Goal: Task Accomplishment & Management: Manage account settings

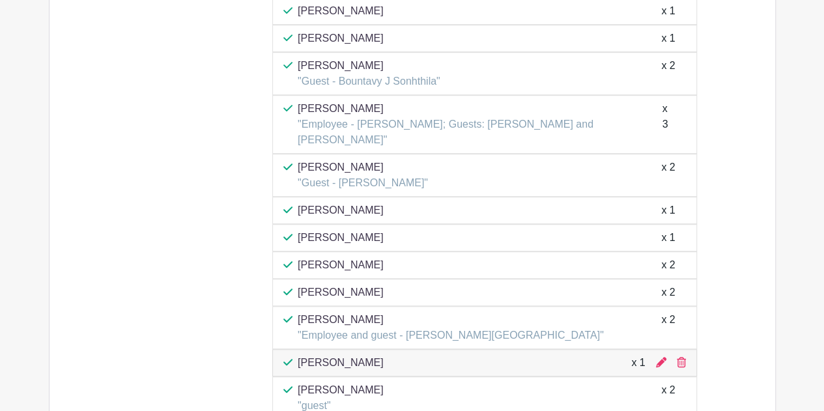
scroll to position [5274, 0]
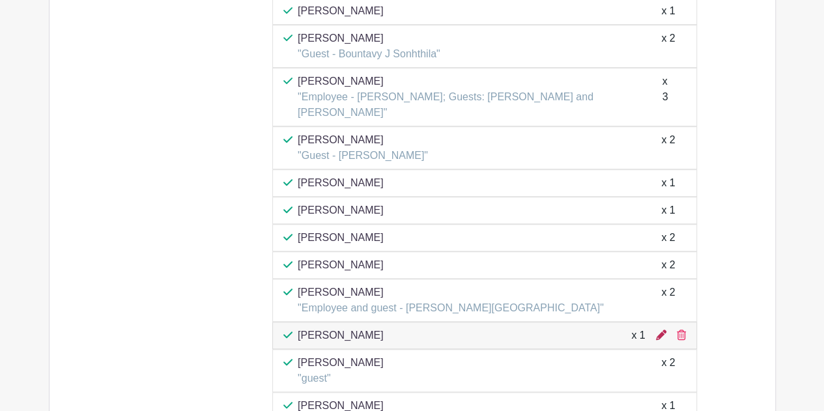
click at [659, 329] on icon at bounding box center [661, 334] width 10 height 10
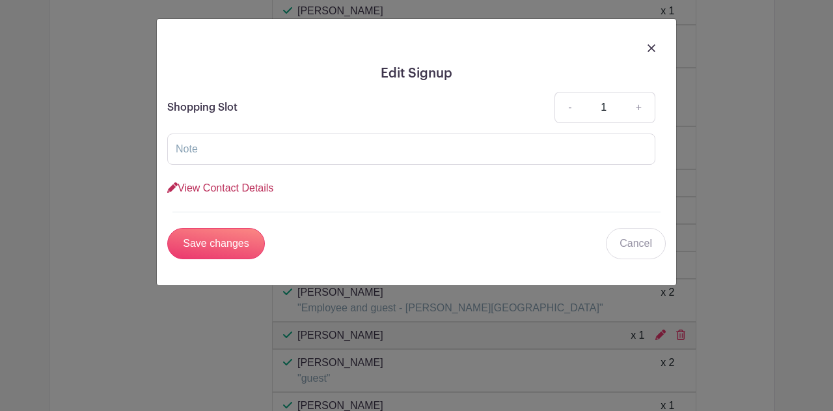
click at [238, 184] on link "View Contact Details" at bounding box center [220, 187] width 106 height 11
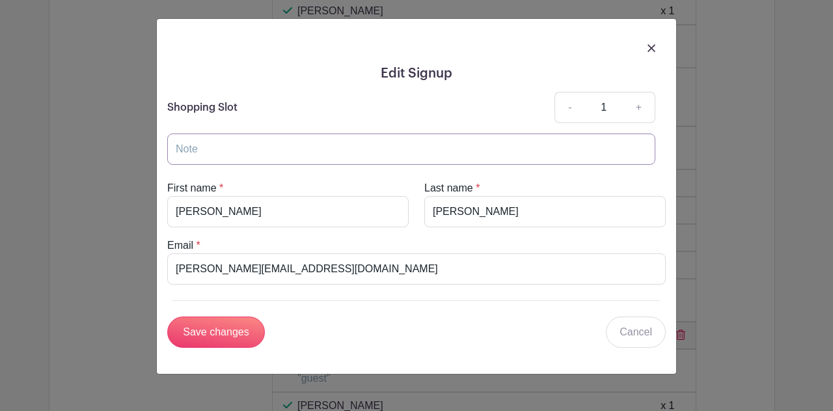
click at [240, 142] on input "text" at bounding box center [411, 148] width 488 height 31
type input "Guest of [PERSON_NAME]"
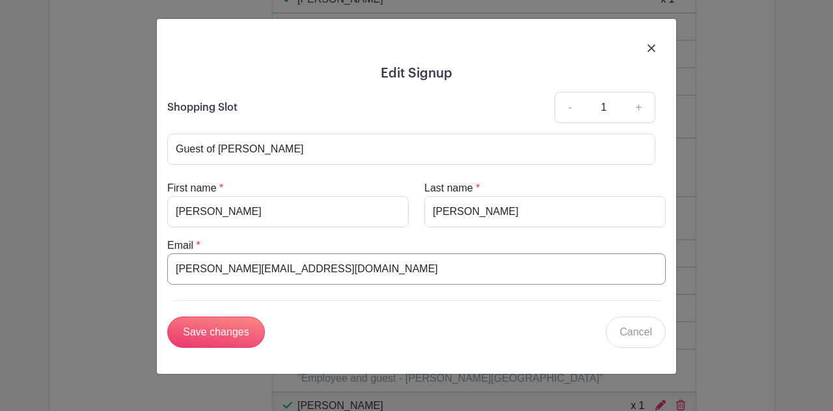
drag, startPoint x: 356, startPoint y: 263, endPoint x: 113, endPoint y: 253, distance: 242.4
click at [113, 253] on div "Edit Signup Shopping Slot - 1 + Guest of [PERSON_NAME] View Contact Details Fir…" at bounding box center [416, 205] width 833 height 411
paste input "[PERSON_NAME][EMAIL_ADDRESS][PERSON_NAME]"
type input "[PERSON_NAME][EMAIL_ADDRESS][PERSON_NAME][DOMAIN_NAME]"
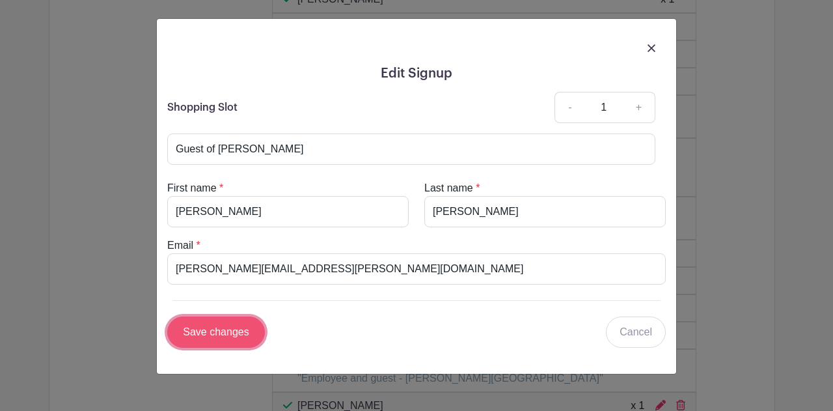
click at [233, 334] on input "Save changes" at bounding box center [216, 331] width 98 height 31
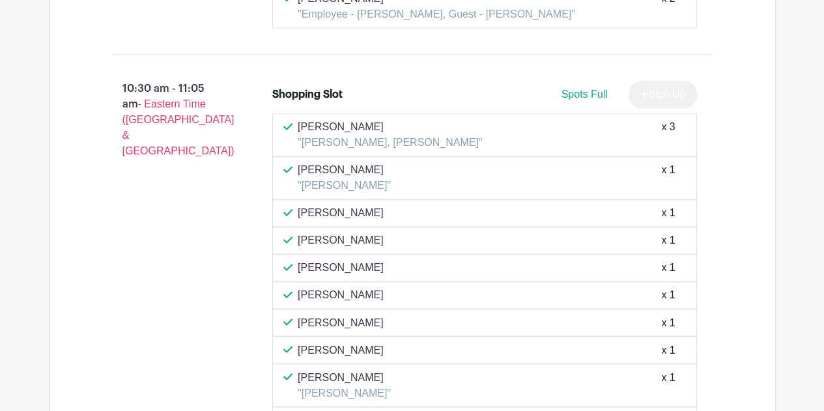
scroll to position [3386, 0]
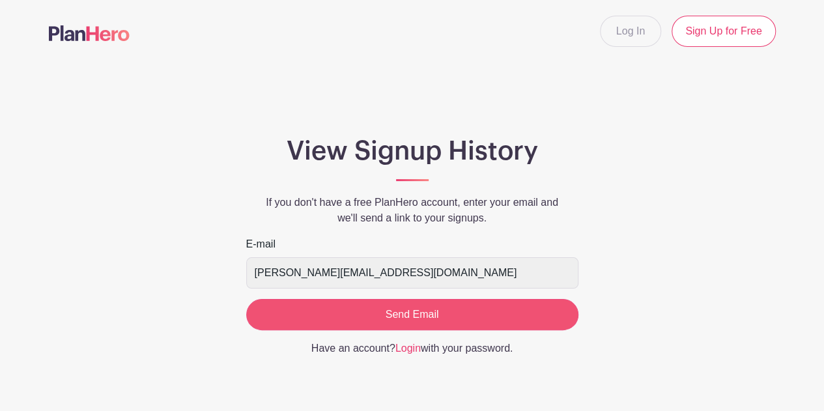
scroll to position [35, 0]
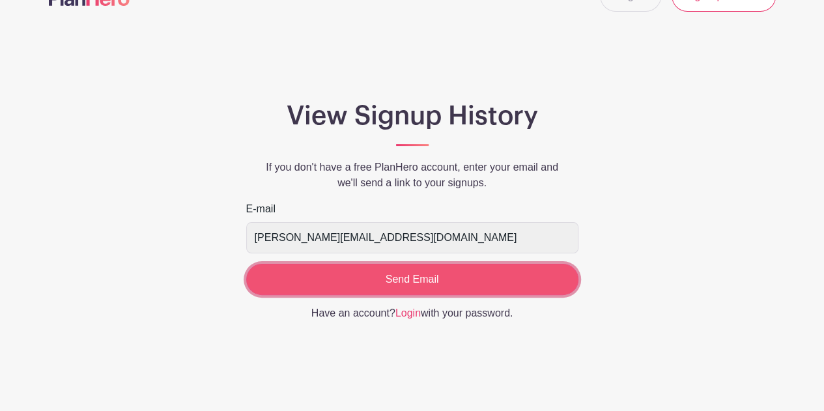
click at [414, 285] on input "Send Email" at bounding box center [412, 279] width 332 height 31
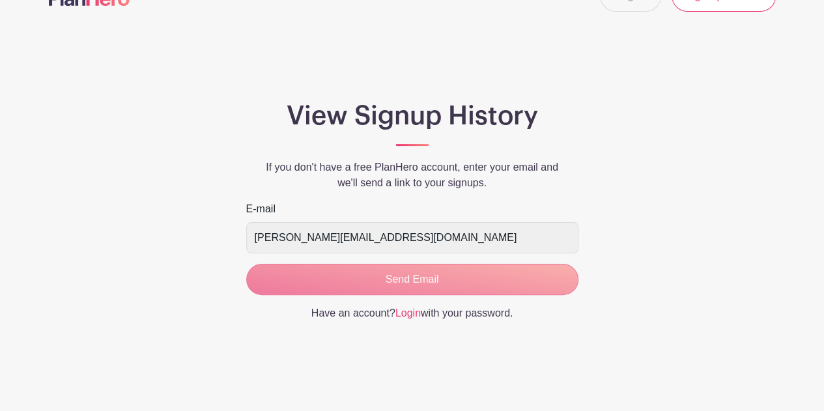
click at [409, 275] on form "E-mail vivian_coates@vfc.com Send Email" at bounding box center [412, 248] width 332 height 94
